Goal: Information Seeking & Learning: Learn about a topic

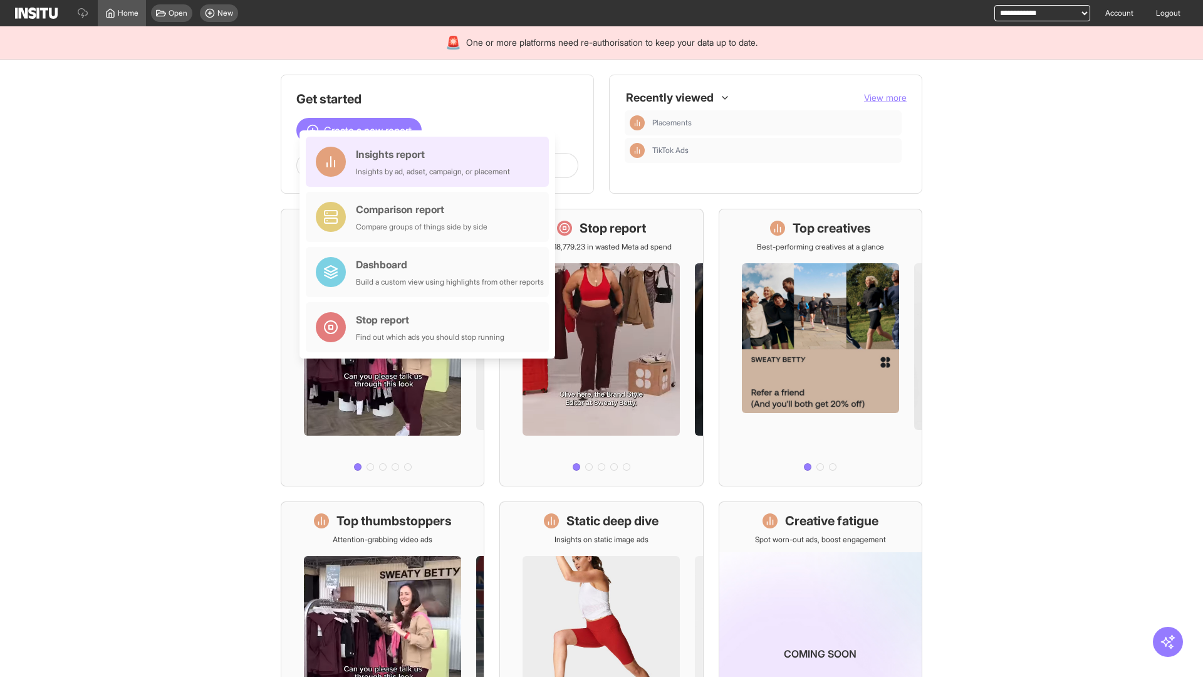
click at [431, 162] on div "Insights report Insights by ad, adset, campaign, or placement" at bounding box center [433, 162] width 154 height 30
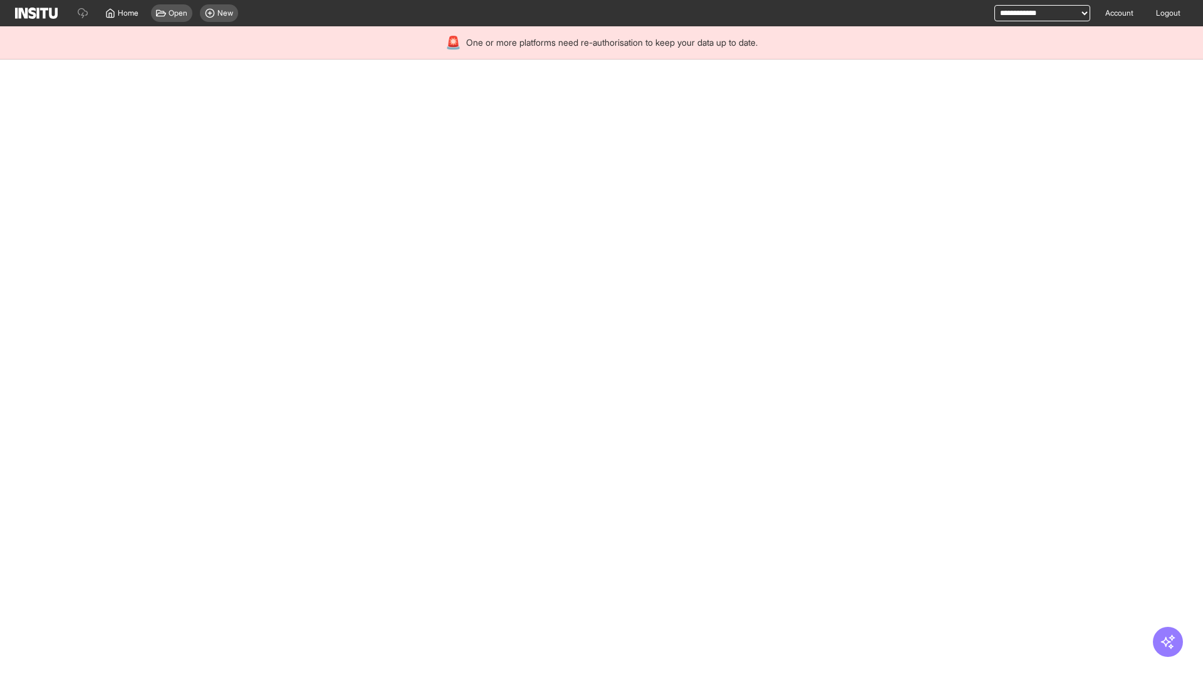
select select "**"
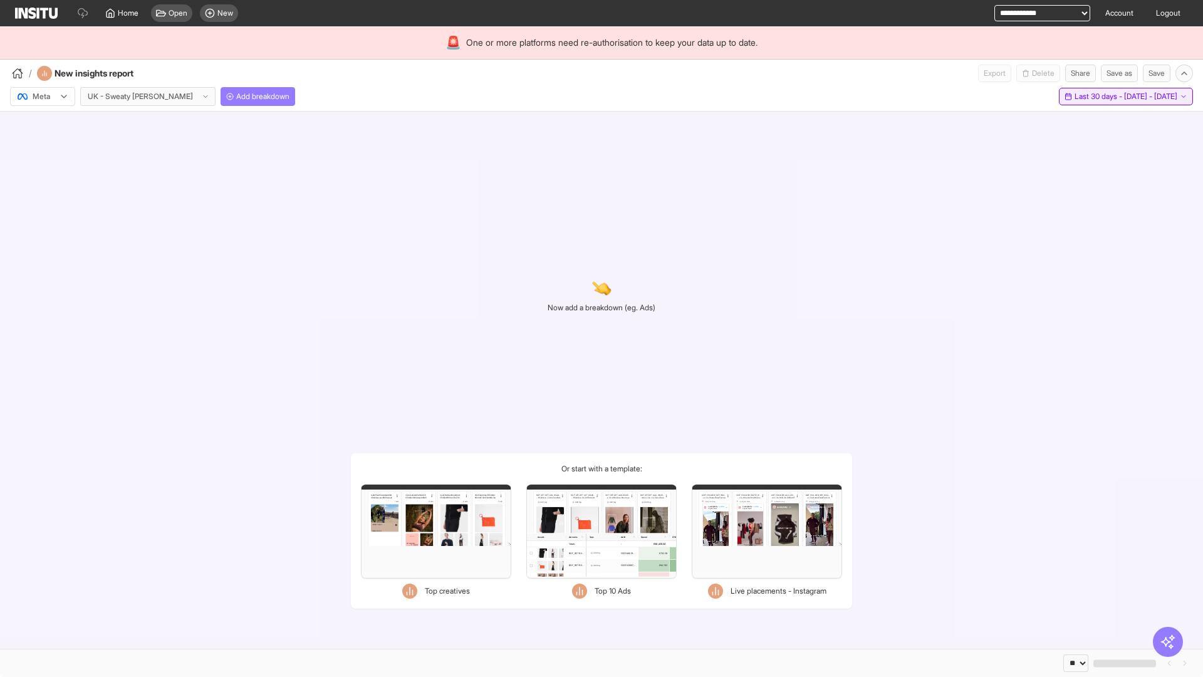
click at [1100, 97] on span "Last 30 days - [DATE] - [DATE]" at bounding box center [1126, 96] width 103 height 10
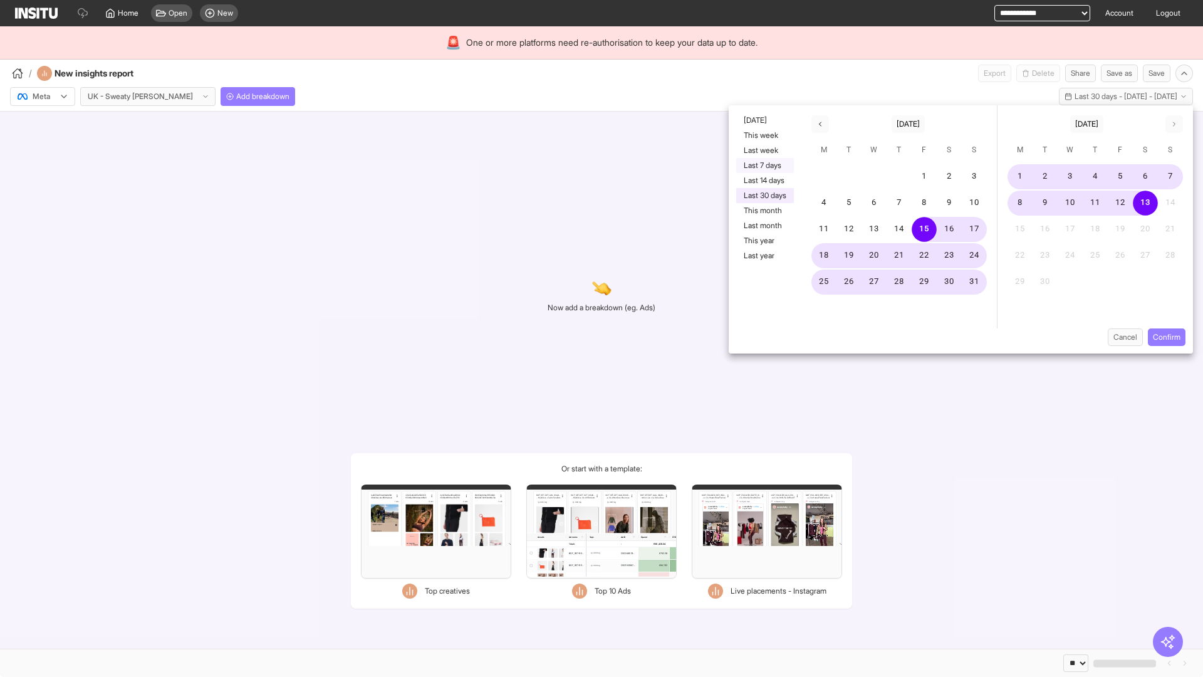
click at [764, 165] on button "Last 7 days" at bounding box center [765, 165] width 58 height 15
